Goal: Obtain resource: Obtain resource

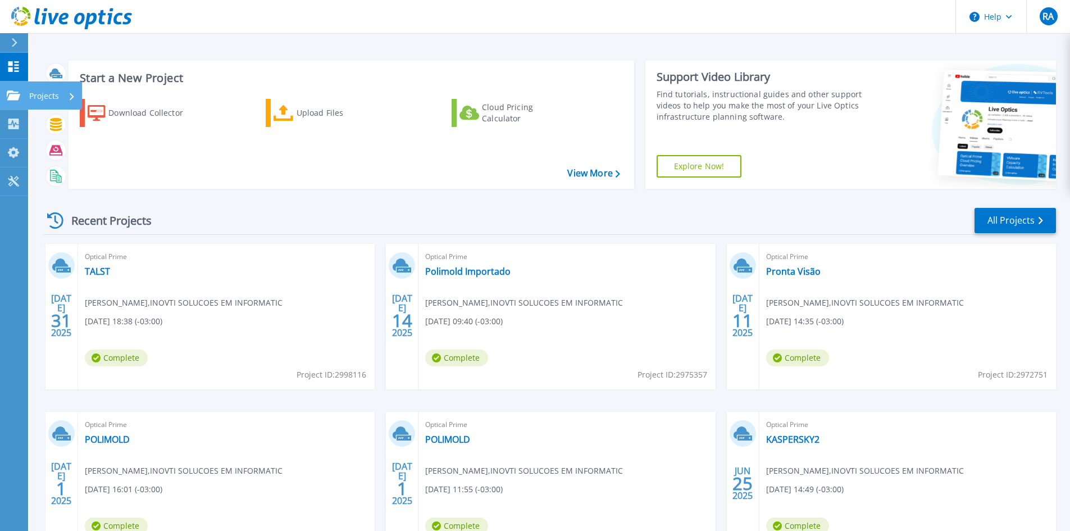
click at [20, 96] on div "Projects" at bounding box center [33, 95] width 52 height 10
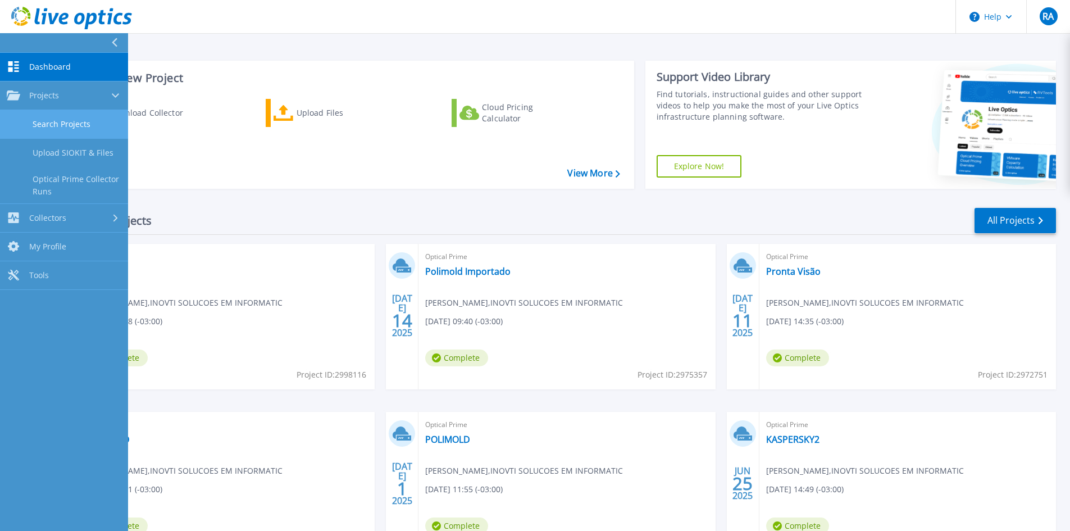
click at [87, 129] on link "Search Projects" at bounding box center [64, 124] width 128 height 29
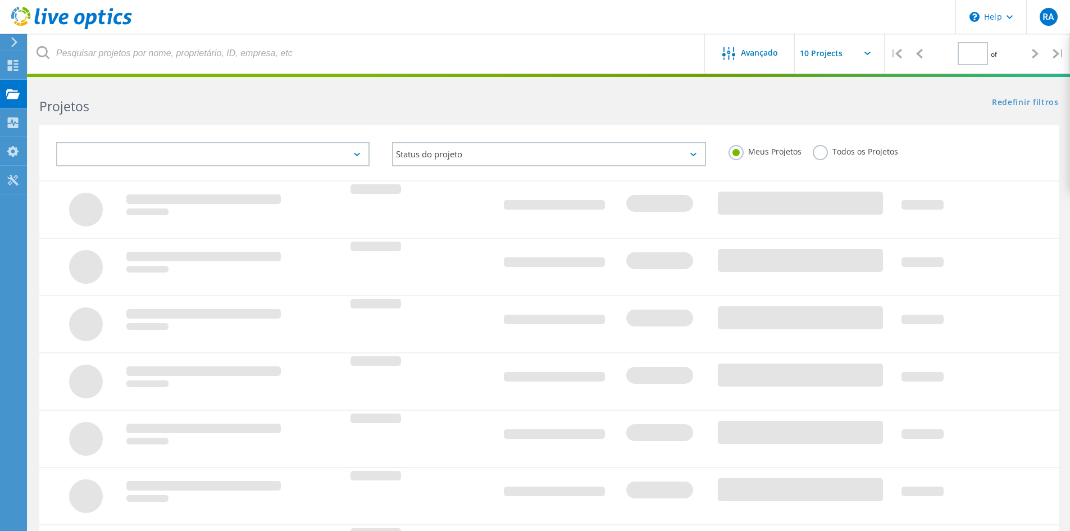
type input "1"
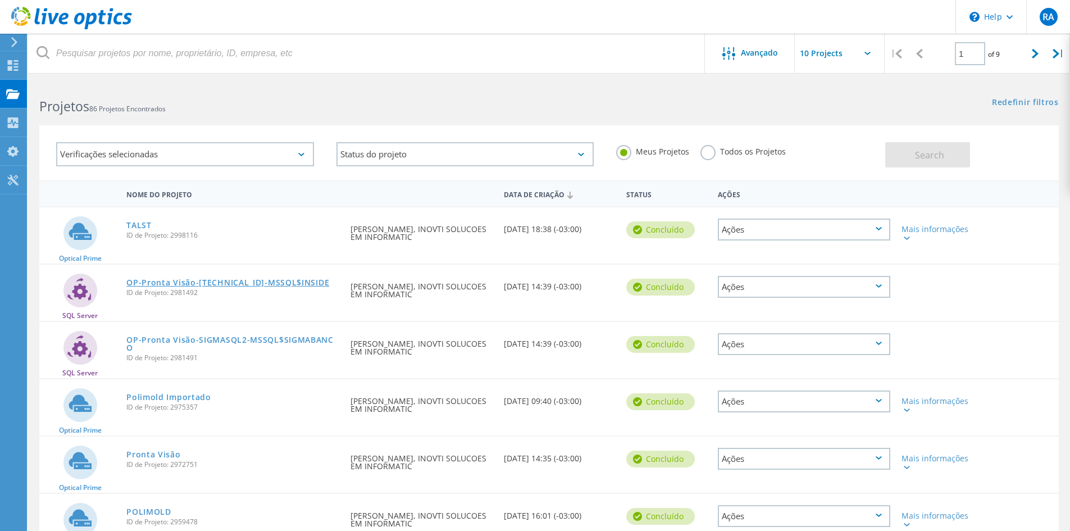
click at [234, 282] on link "OP-Pronta Visão-192.168.1.5-MSSQL$INSIDE" at bounding box center [227, 283] width 203 height 8
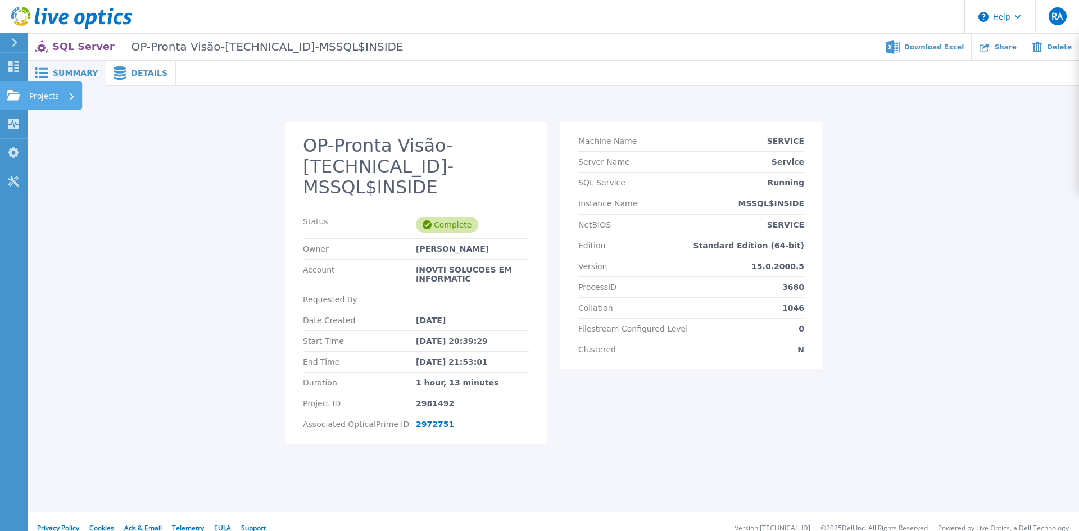
click at [18, 93] on icon at bounding box center [13, 95] width 13 height 10
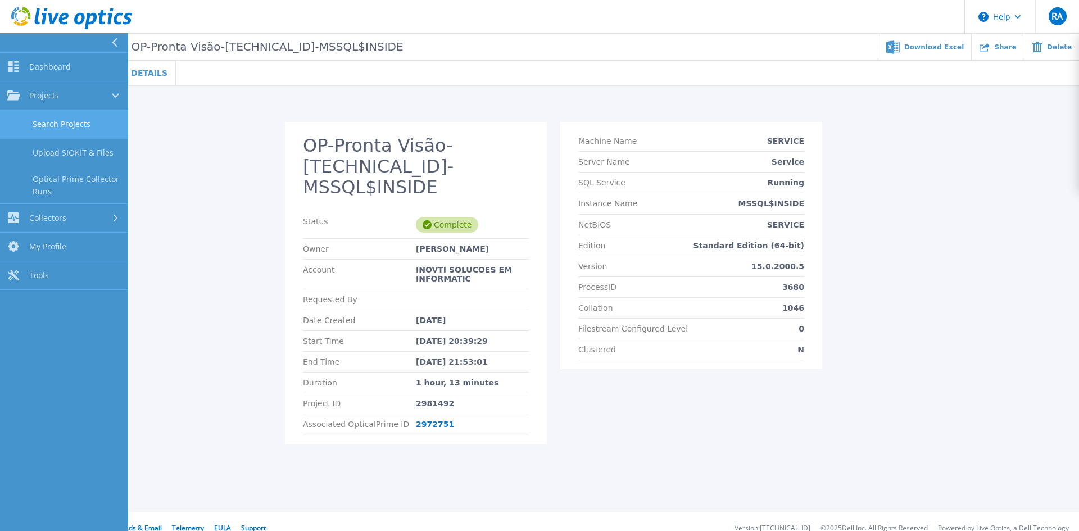
click at [59, 122] on link "Search Projects" at bounding box center [64, 124] width 128 height 29
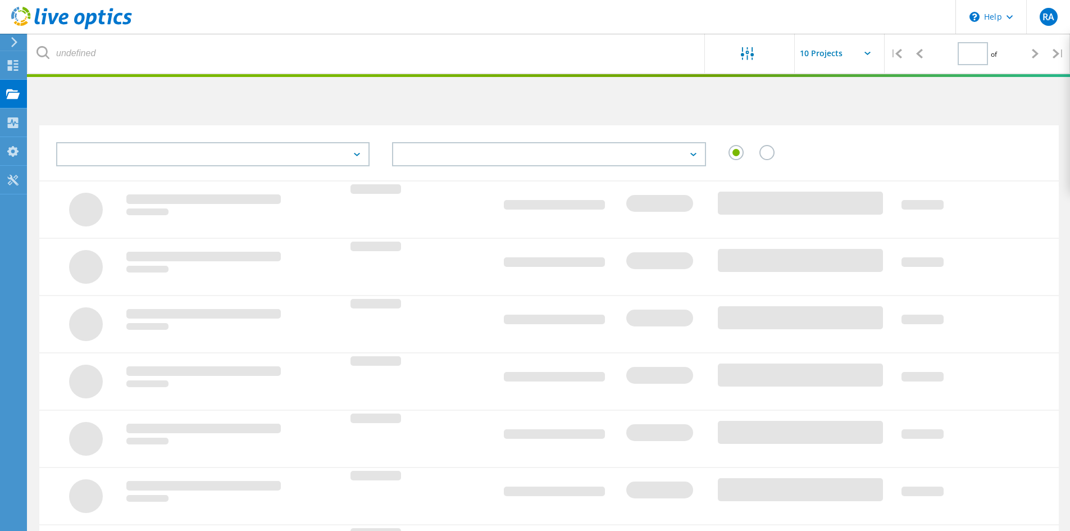
type input "1"
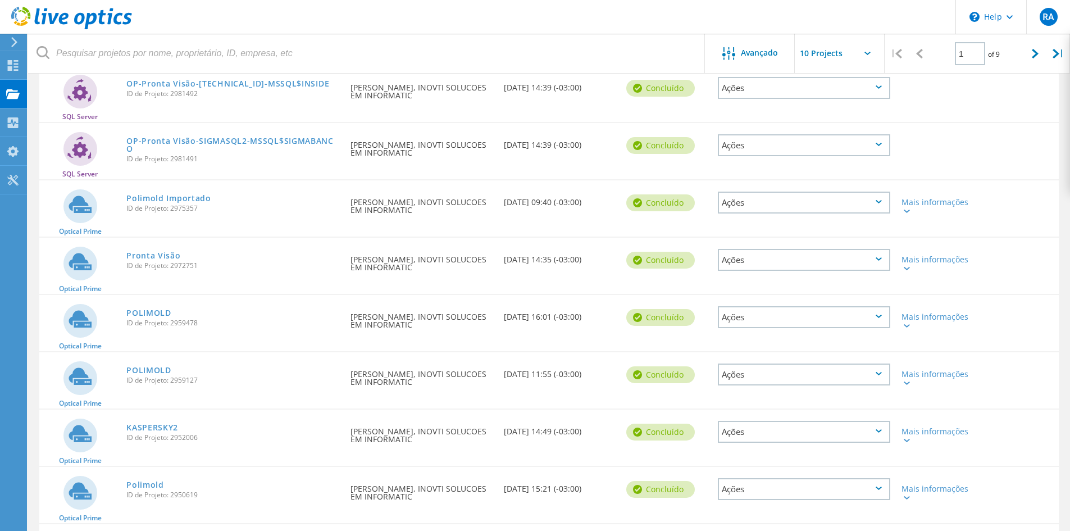
scroll to position [225, 0]
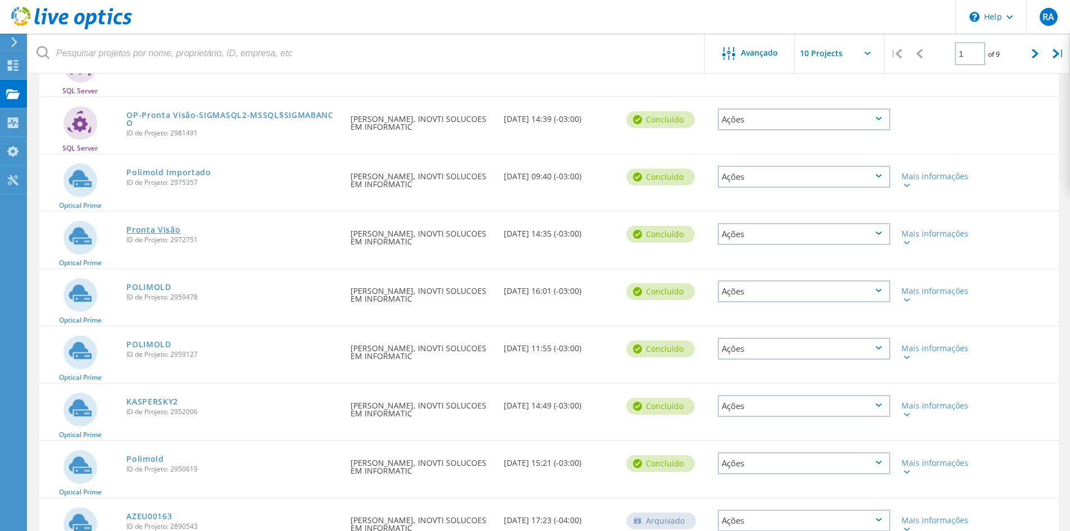
click at [166, 230] on link "Pronta Visão" at bounding box center [153, 230] width 54 height 8
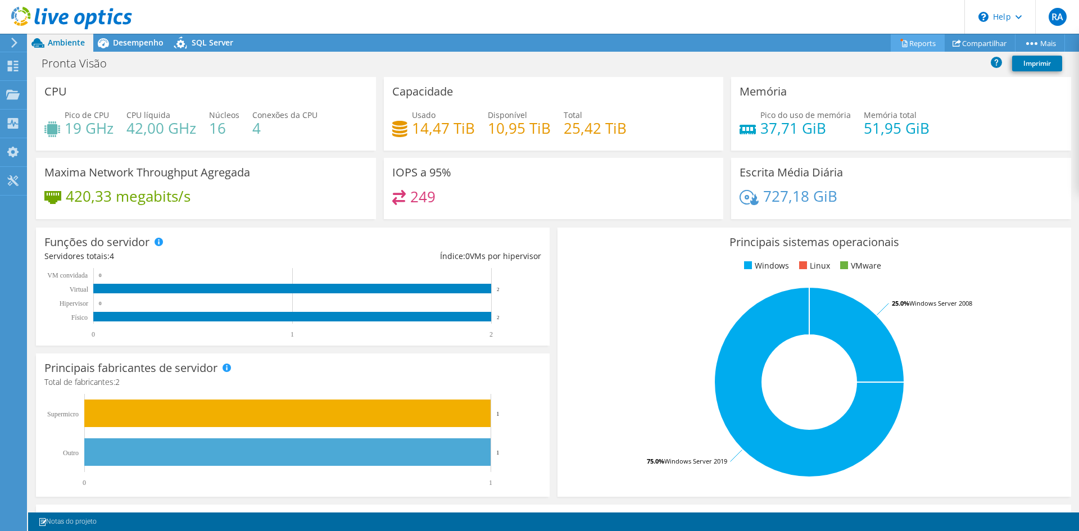
click at [917, 46] on link "Reports" at bounding box center [918, 42] width 54 height 17
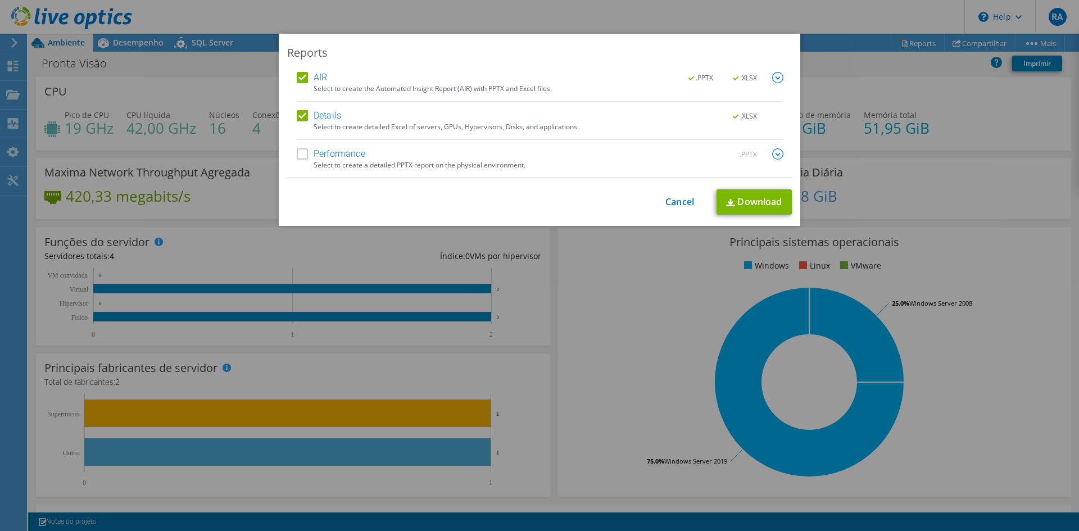
click at [298, 79] on label "AIR" at bounding box center [312, 77] width 30 height 11
click at [0, 0] on input "AIR" at bounding box center [0, 0] width 0 height 0
click at [762, 201] on link "Download" at bounding box center [753, 201] width 75 height 25
click at [677, 200] on link "Cancel" at bounding box center [679, 202] width 29 height 11
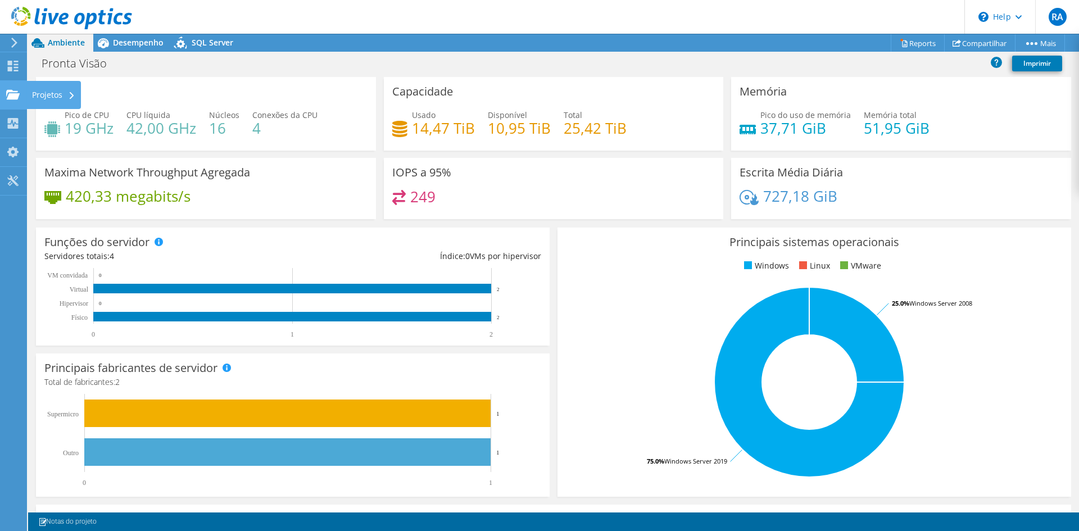
click at [47, 94] on div "Projetos" at bounding box center [53, 95] width 55 height 28
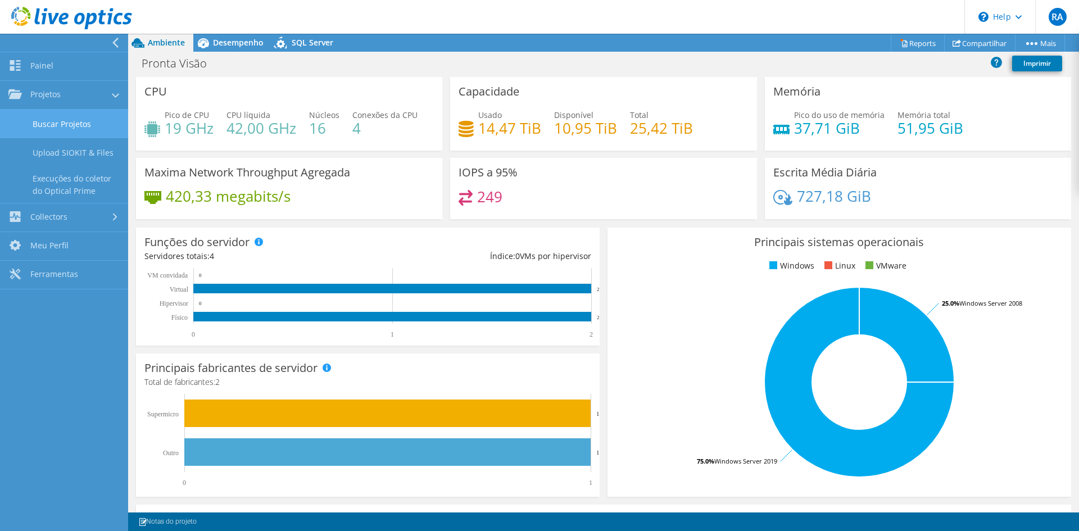
click at [101, 125] on link "Buscar Projetos" at bounding box center [64, 124] width 128 height 29
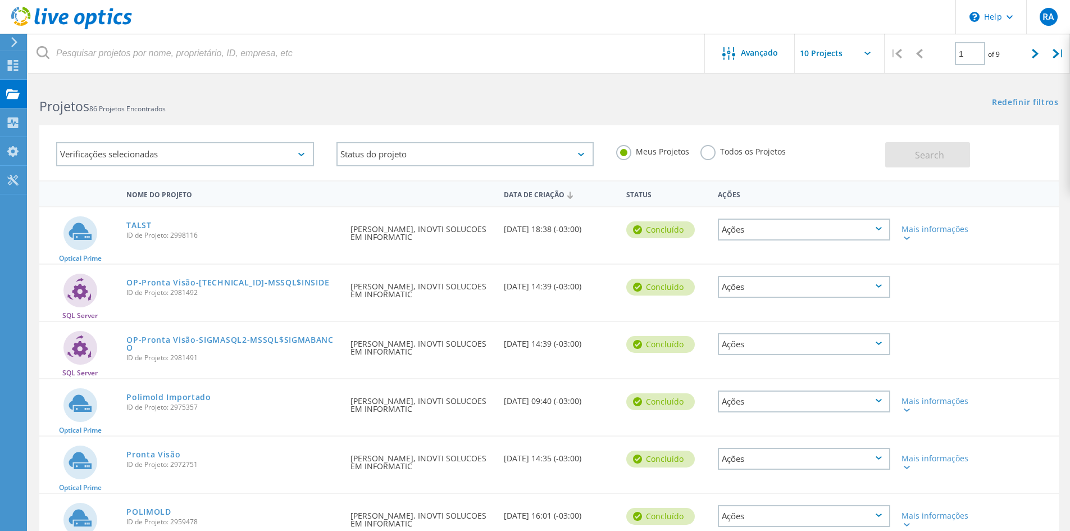
click at [713, 161] on div "Todos os Projetos" at bounding box center [743, 153] width 85 height 16
click at [711, 156] on label "Todos os Projetos" at bounding box center [743, 150] width 85 height 11
click at [0, 0] on input "Todos os Projetos" at bounding box center [0, 0] width 0 height 0
click at [948, 156] on button "Search" at bounding box center [928, 154] width 85 height 25
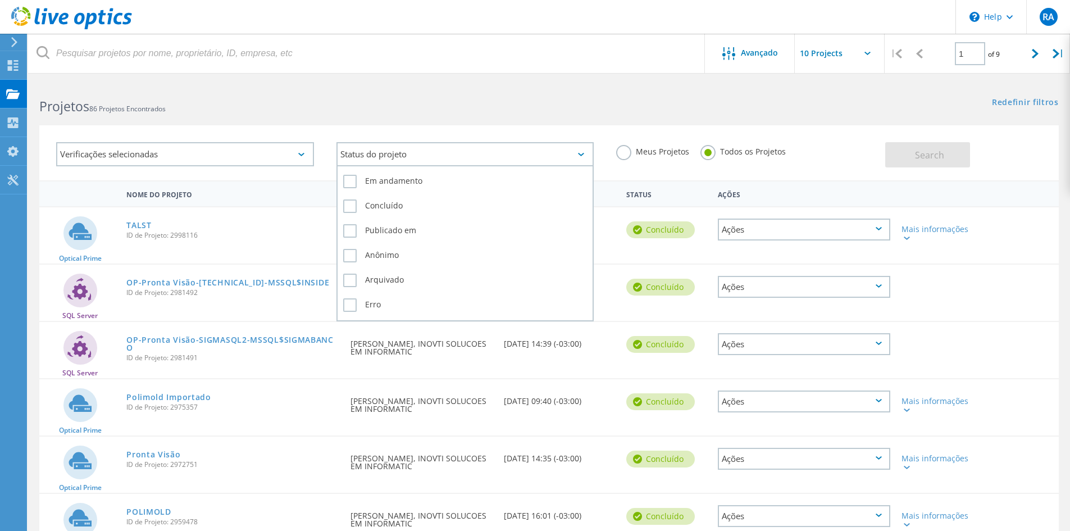
click at [582, 155] on icon at bounding box center [581, 154] width 6 height 3
click at [580, 156] on icon at bounding box center [581, 154] width 6 height 3
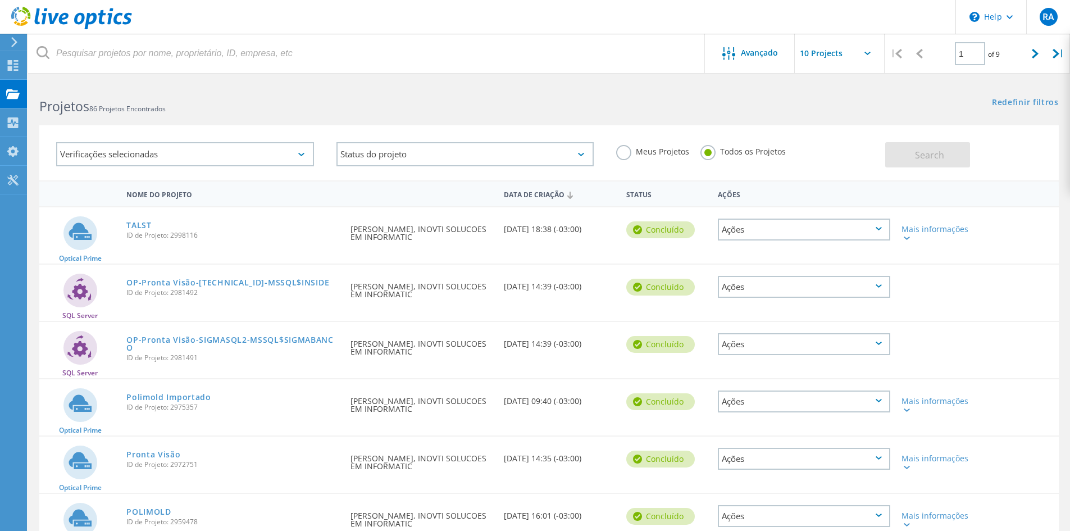
click at [305, 155] on div "Verificações selecionadas" at bounding box center [185, 154] width 258 height 24
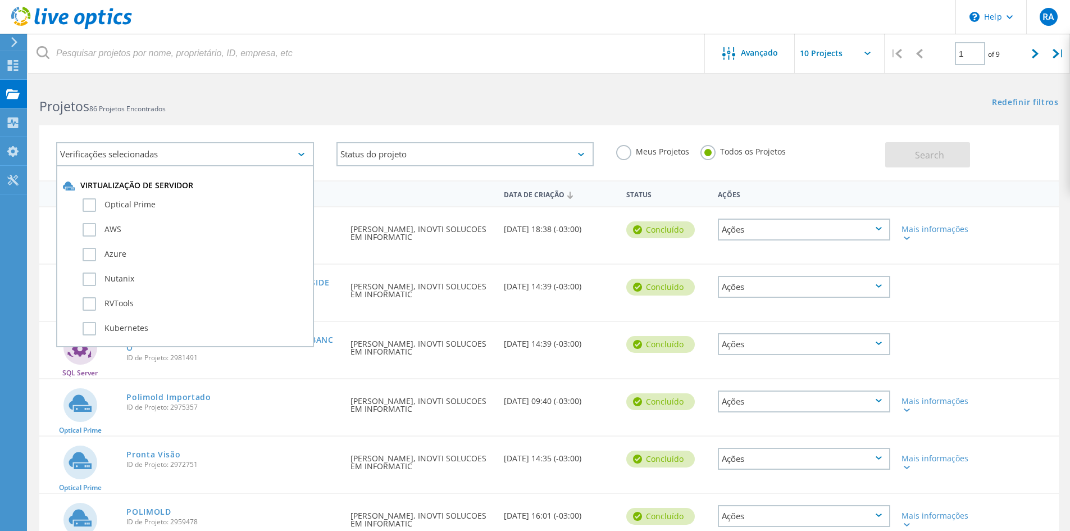
click at [298, 155] on icon at bounding box center [301, 154] width 6 height 3
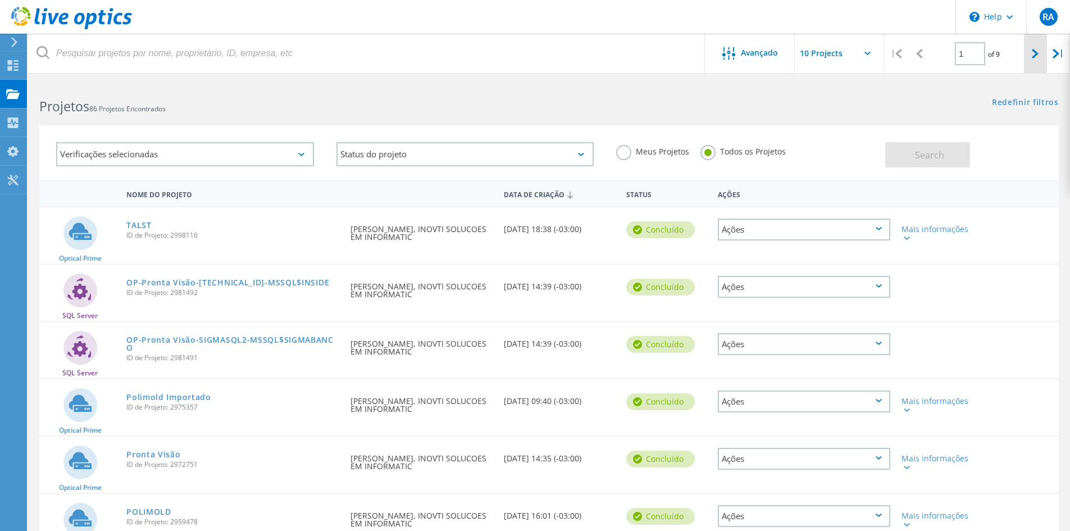
click at [1032, 60] on div at bounding box center [1035, 54] width 23 height 40
type input "2"
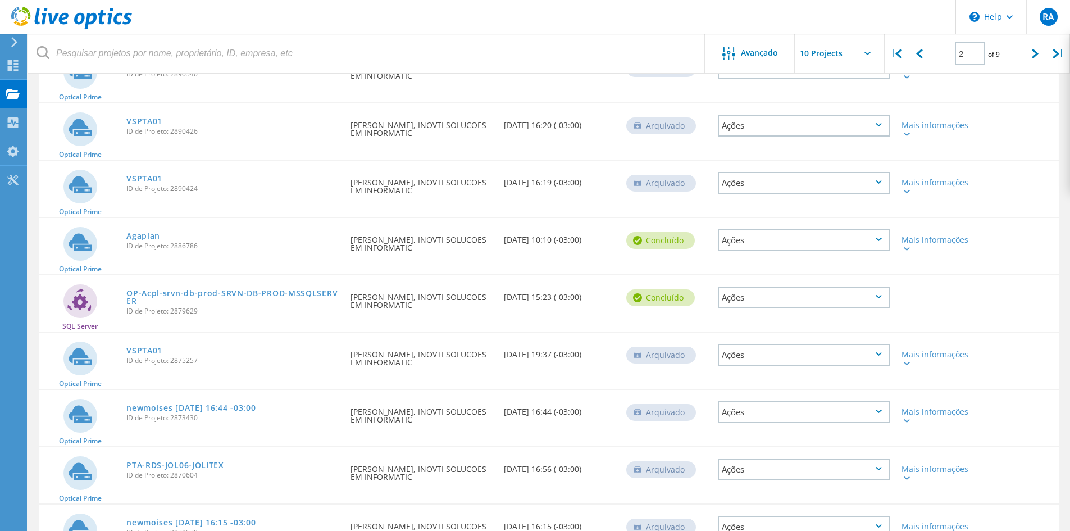
scroll to position [169, 0]
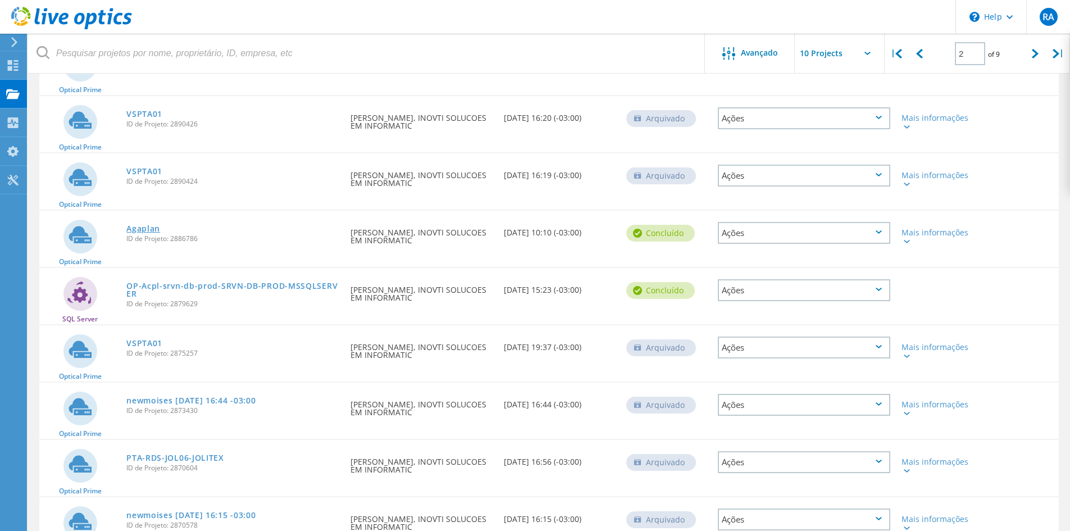
click at [151, 225] on link "Agaplan" at bounding box center [143, 229] width 34 height 8
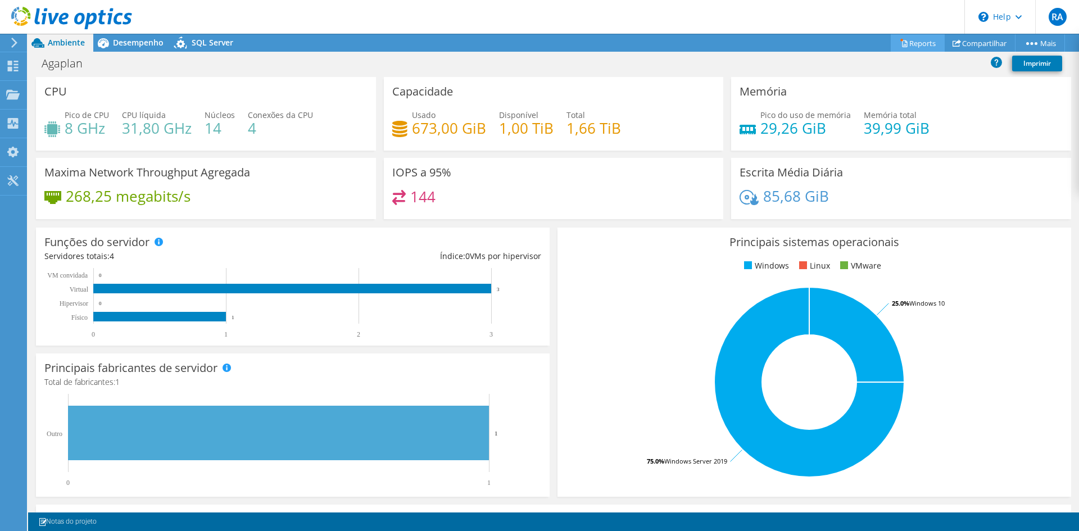
click at [914, 43] on link "Reports" at bounding box center [918, 42] width 54 height 17
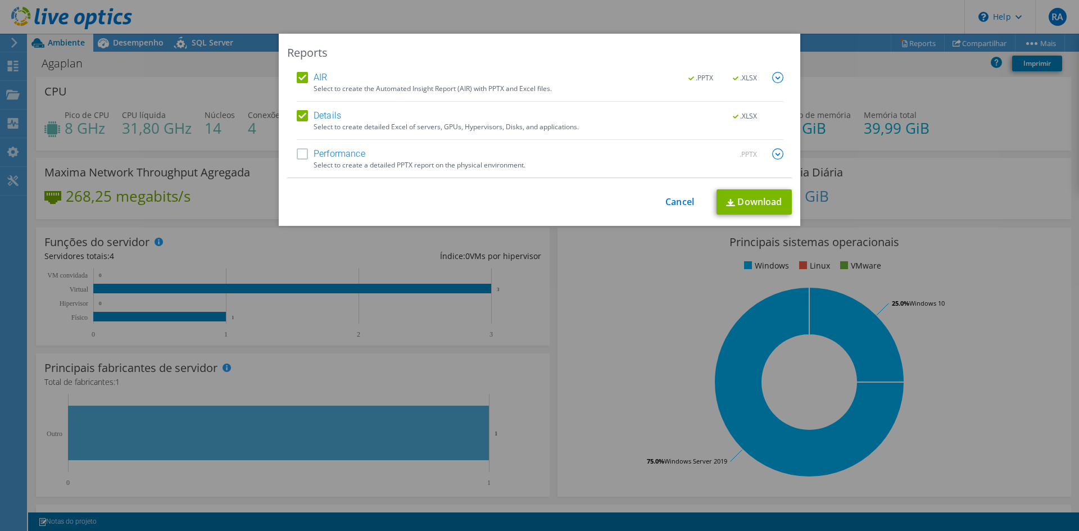
click at [302, 78] on label "AIR" at bounding box center [312, 77] width 30 height 11
click at [0, 0] on input "AIR" at bounding box center [0, 0] width 0 height 0
click at [737, 210] on link "Download" at bounding box center [753, 201] width 75 height 25
click at [671, 202] on link "Cancel" at bounding box center [679, 202] width 29 height 11
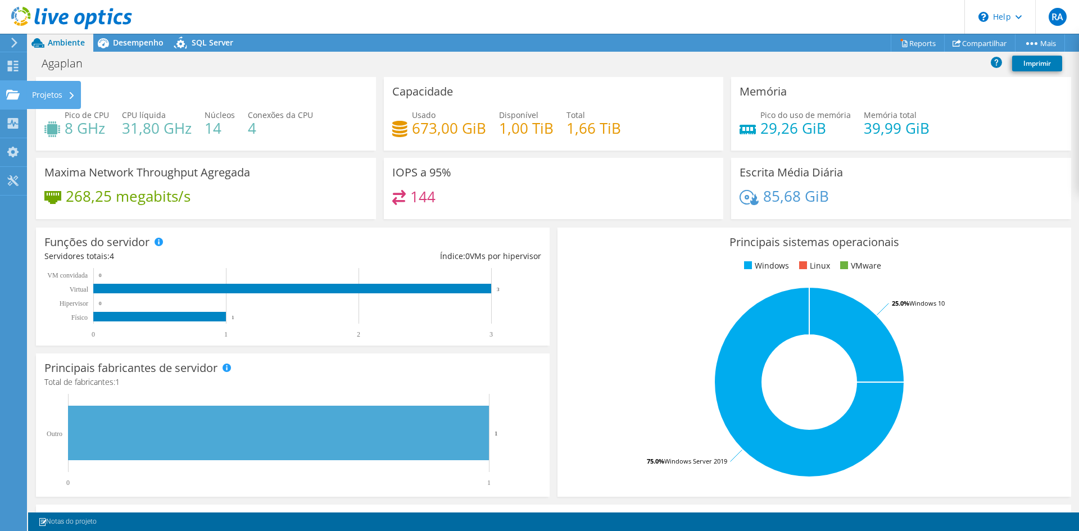
click at [63, 93] on div "Projetos" at bounding box center [53, 95] width 55 height 28
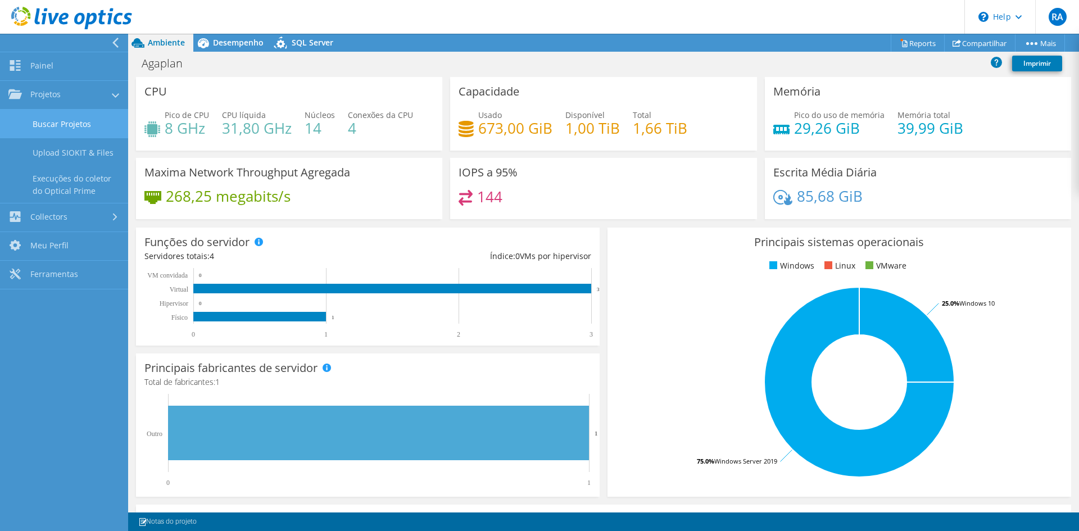
click at [73, 122] on link "Buscar Projetos" at bounding box center [64, 124] width 128 height 29
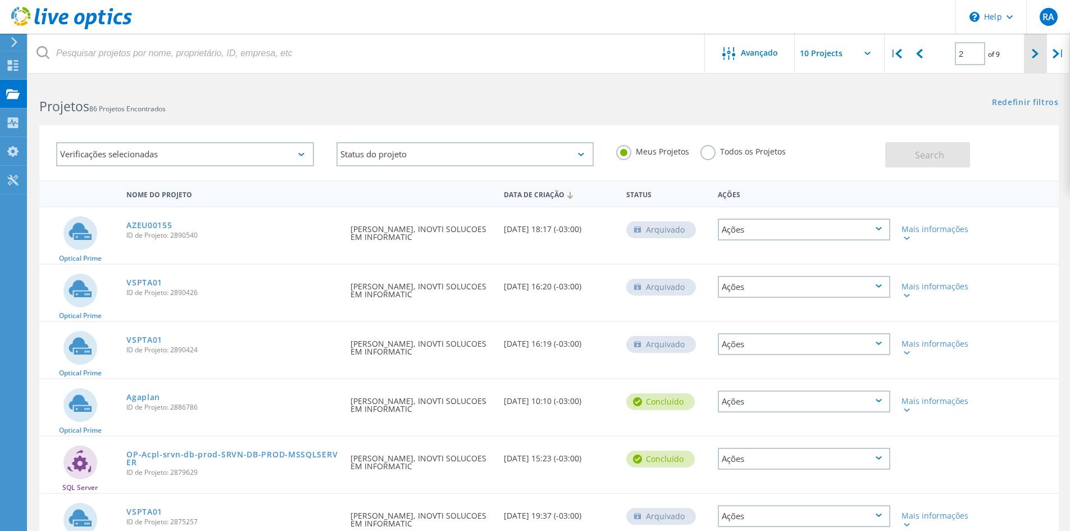
click at [1029, 58] on div at bounding box center [1035, 54] width 23 height 40
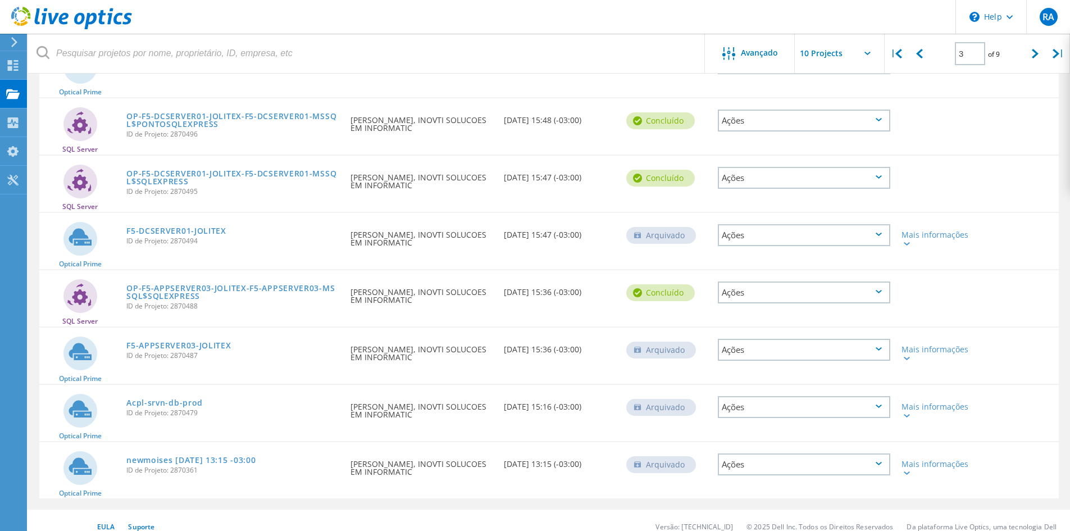
scroll to position [293, 0]
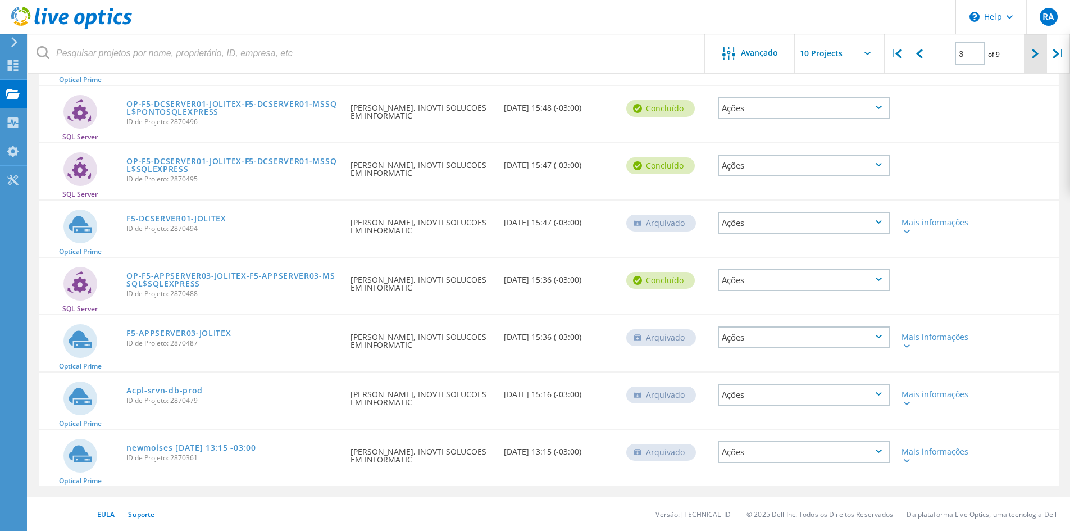
click at [1033, 59] on div at bounding box center [1035, 54] width 23 height 40
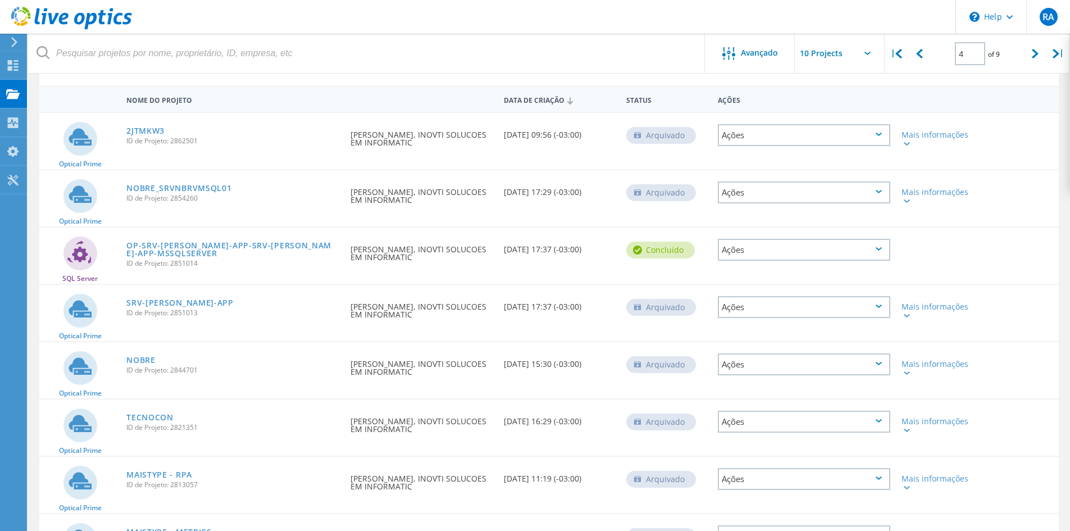
scroll to position [0, 0]
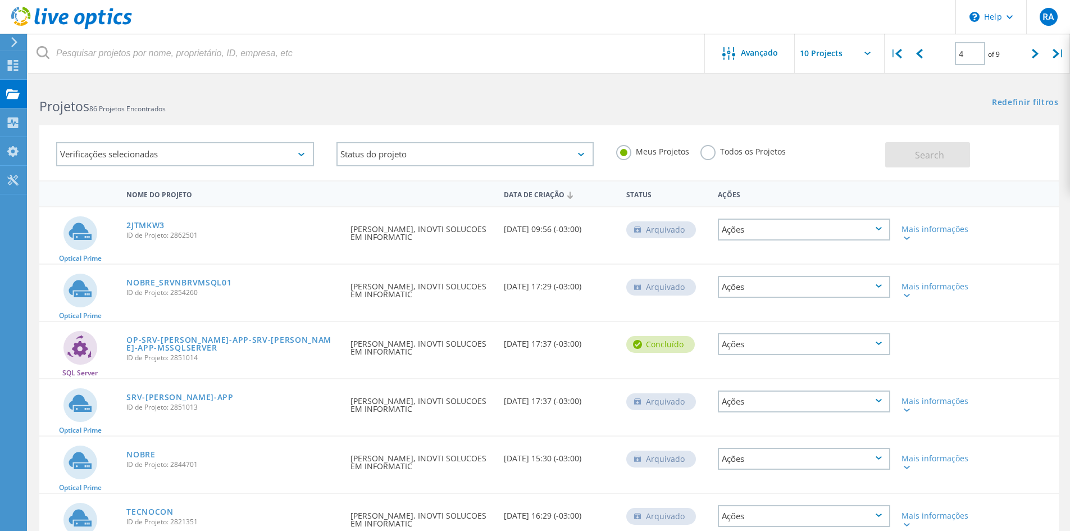
drag, startPoint x: 1029, startPoint y: 57, endPoint x: 1008, endPoint y: 68, distance: 24.1
click at [1031, 57] on div at bounding box center [1035, 54] width 23 height 40
type input "5"
